Goal: Navigation & Orientation: Find specific page/section

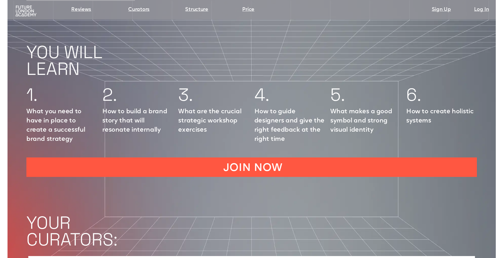
scroll to position [759, 0]
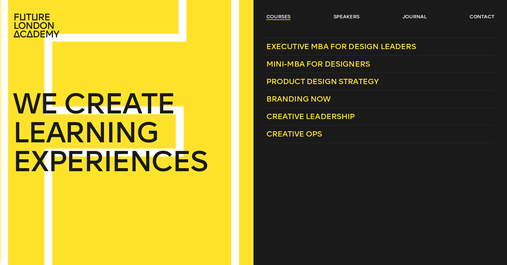
click at [272, 17] on link "courses" at bounding box center [278, 16] width 24 height 7
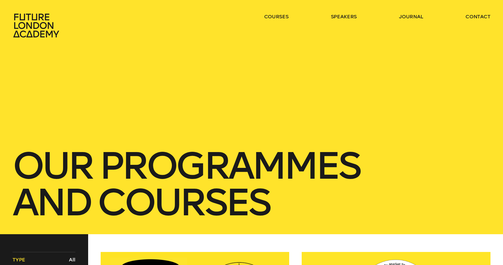
click at [409, 13] on header "courses speakers journal contact" at bounding box center [251, 19] width 503 height 38
click at [408, 15] on link "journal" at bounding box center [411, 16] width 24 height 7
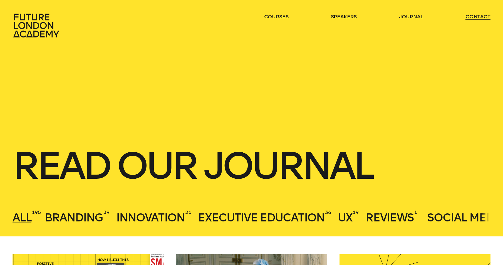
click at [488, 17] on link "contact" at bounding box center [477, 16] width 25 height 7
